Goal: Task Accomplishment & Management: Use online tool/utility

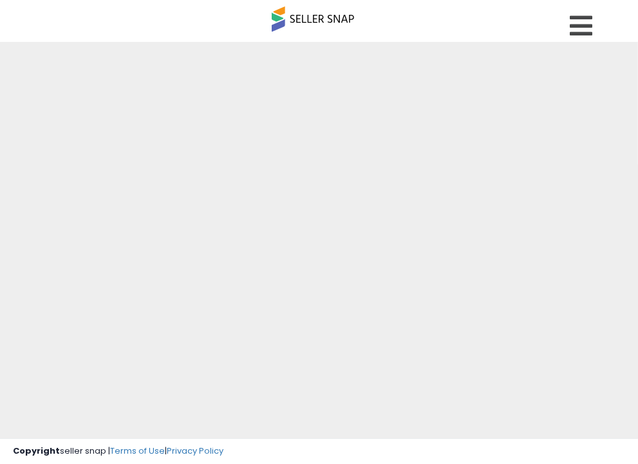
click at [614, 32] on nav "Overview Listings" at bounding box center [319, 27] width 658 height 55
click at [589, 23] on icon at bounding box center [581, 26] width 23 height 26
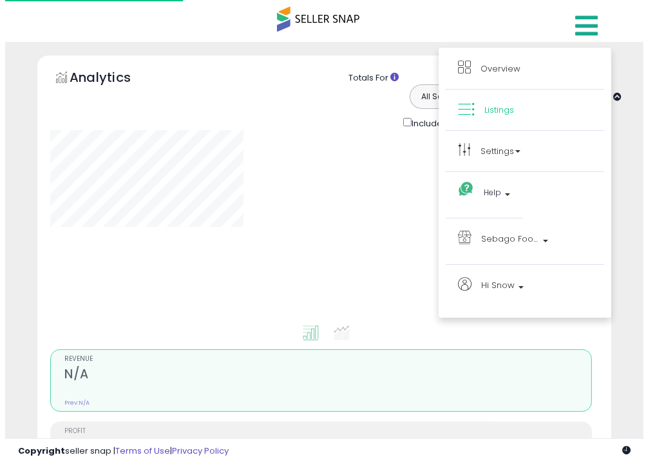
scroll to position [112, 0]
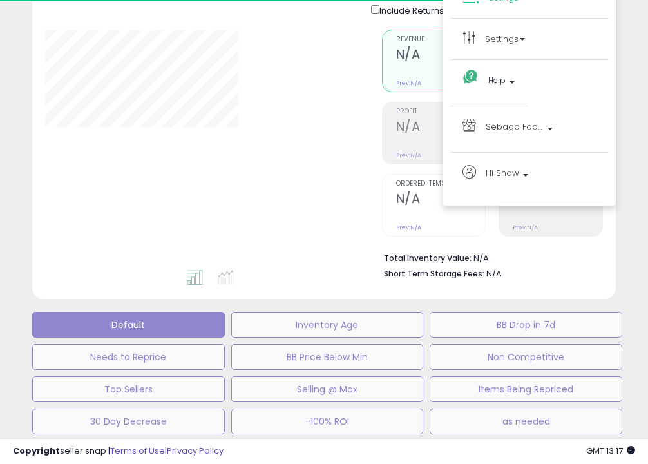
click at [638, 454] on div at bounding box center [638, 454] width 0 height 0
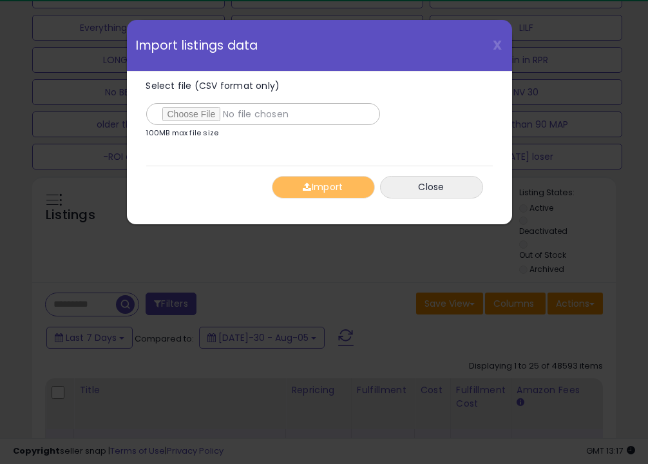
type input "**********"
click at [295, 181] on button "Import" at bounding box center [323, 187] width 103 height 23
click at [295, 181] on div "Select file (CSV format only) 100MB max file size 0% [GEOGRAPHIC_DATA] Close" at bounding box center [319, 140] width 347 height 137
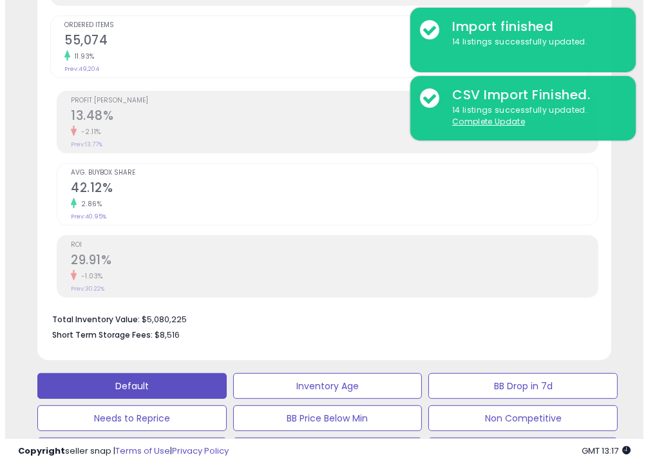
scroll to position [479, 0]
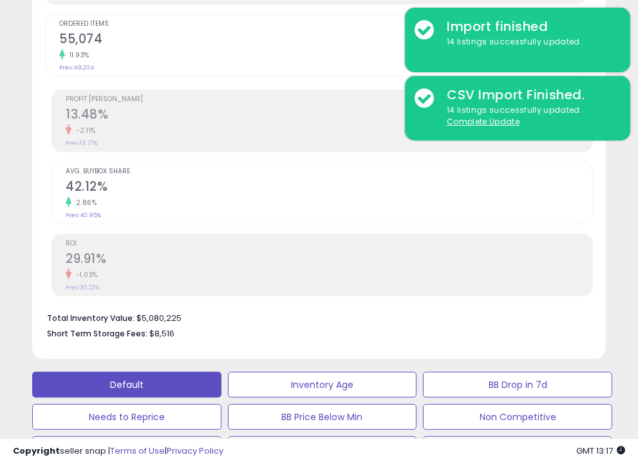
click at [417, 372] on button "Buy Box Below Min" at bounding box center [322, 385] width 189 height 26
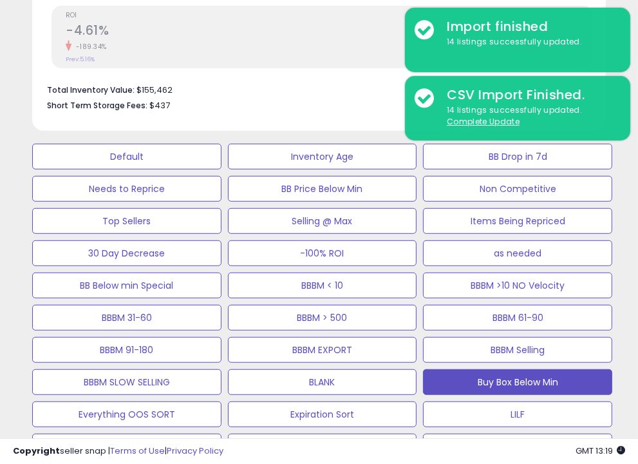
scroll to position [709, 0]
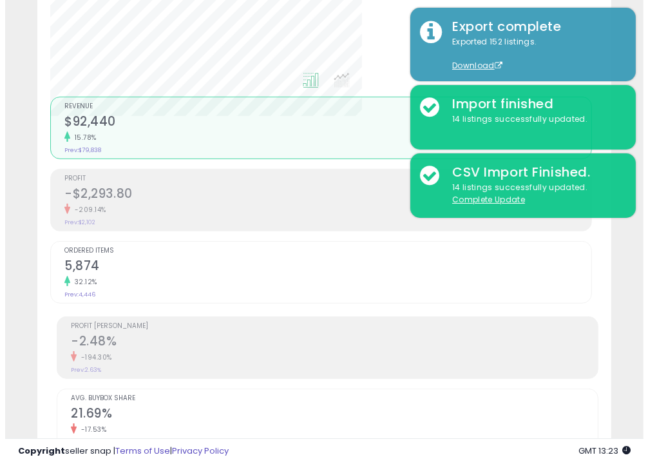
scroll to position [251, 0]
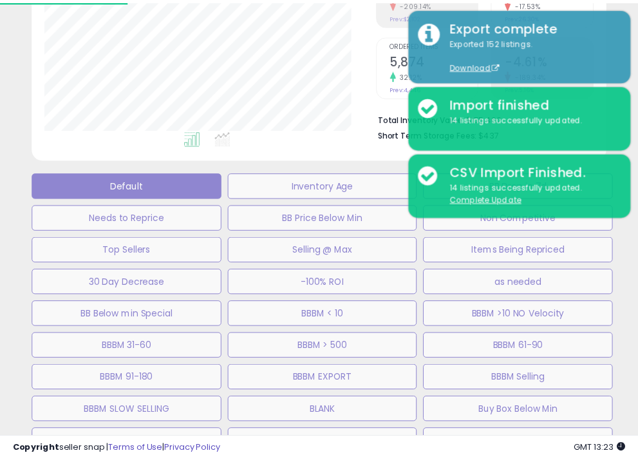
scroll to position [264, 337]
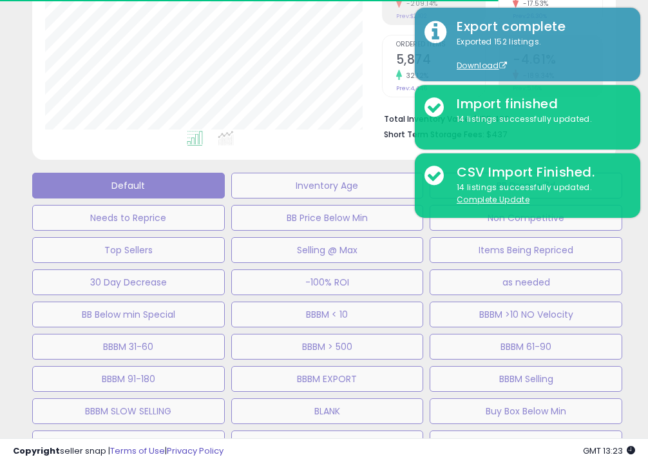
select select "**"
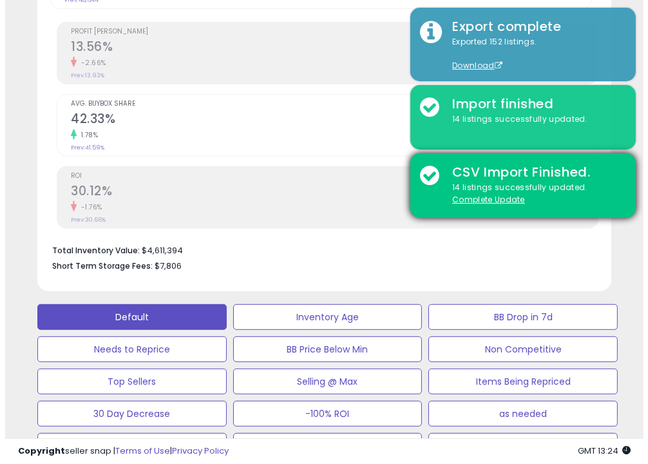
scroll to position [554, 0]
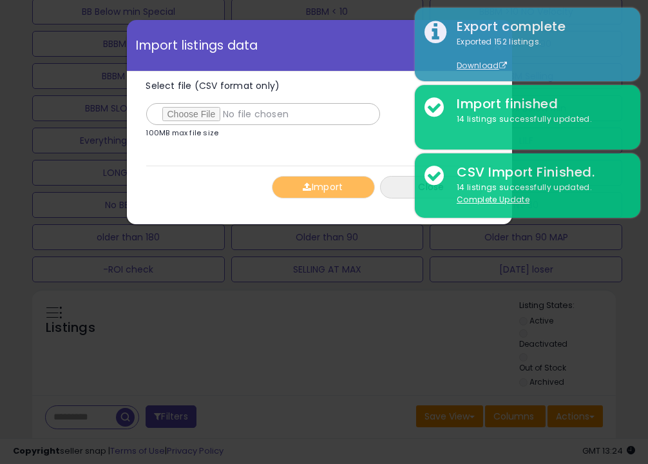
type input "**********"
click at [321, 190] on button "Import" at bounding box center [323, 187] width 103 height 23
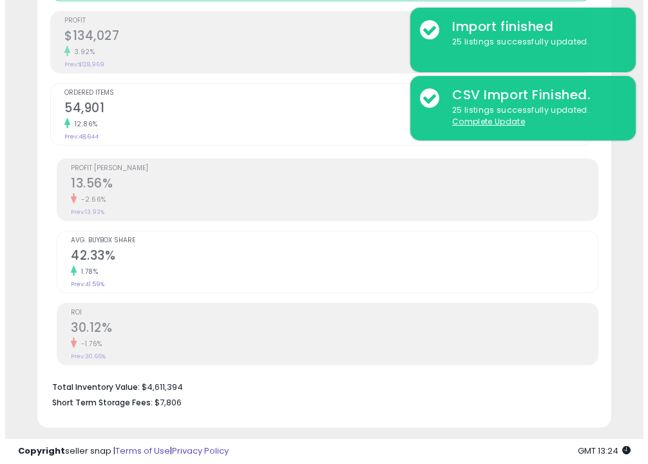
scroll to position [407, 0]
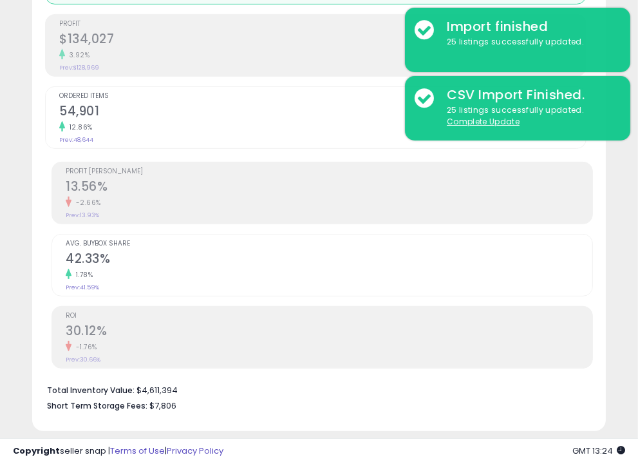
click at [417, 444] on button "Min in RPR" at bounding box center [322, 457] width 189 height 26
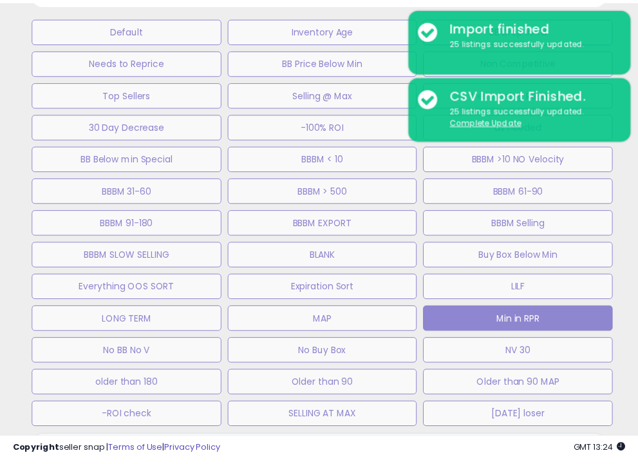
scroll to position [264, 337]
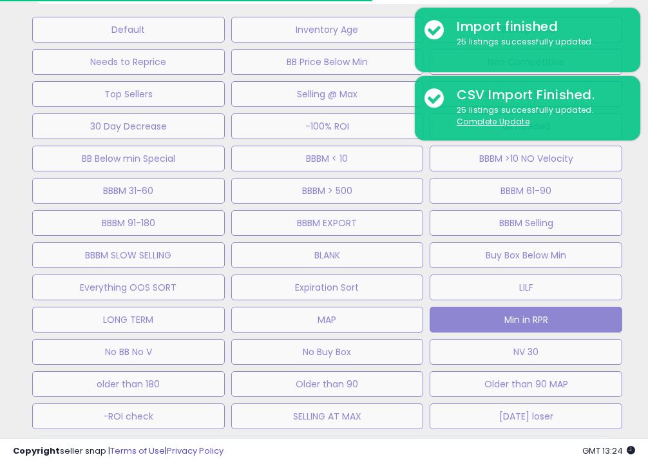
select select "**"
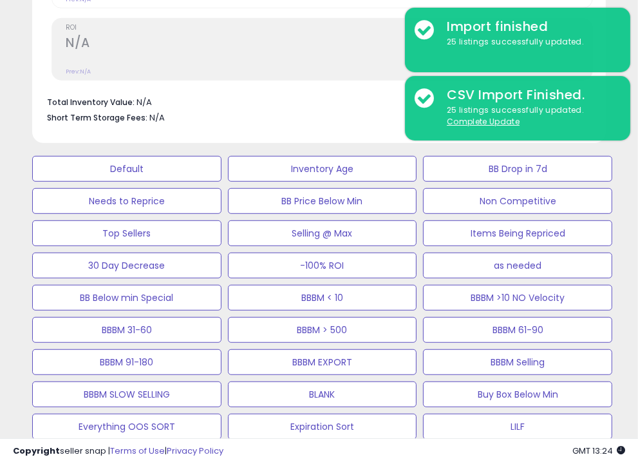
scroll to position [754, 0]
